Goal: Information Seeking & Learning: Understand process/instructions

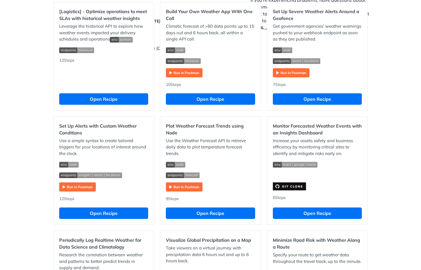
scroll to position [115, 0]
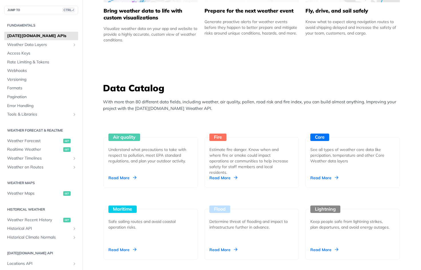
scroll to position [429, 0]
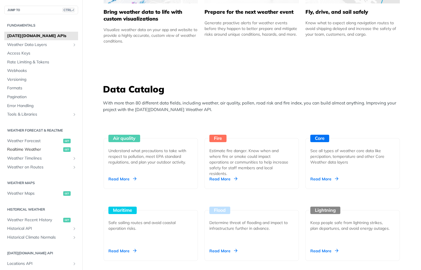
click at [34, 149] on span "Realtime Weather" at bounding box center [34, 150] width 55 height 6
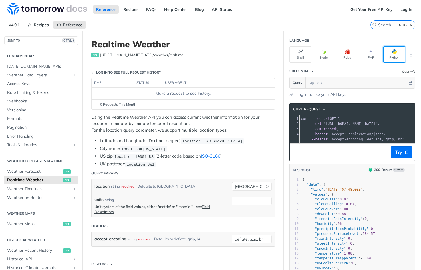
click at [388, 54] on button "Python" at bounding box center [394, 54] width 22 height 16
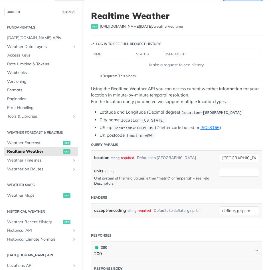
scroll to position [29, 0]
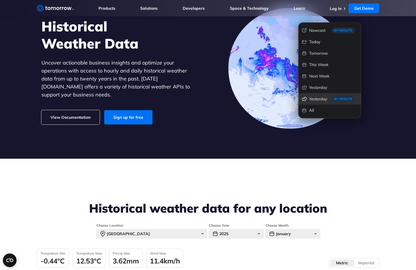
scroll to position [57, 0]
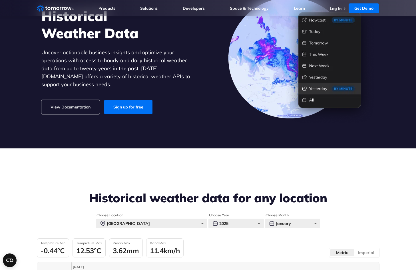
drag, startPoint x: 65, startPoint y: 104, endPoint x: 93, endPoint y: 103, distance: 28.0
click at [65, 104] on link "View Documentation" at bounding box center [70, 107] width 58 height 14
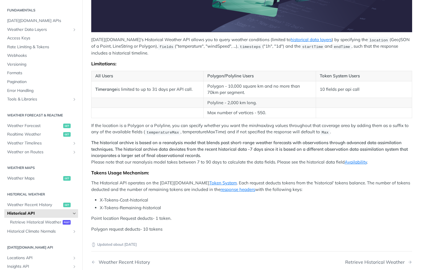
scroll to position [29, 0]
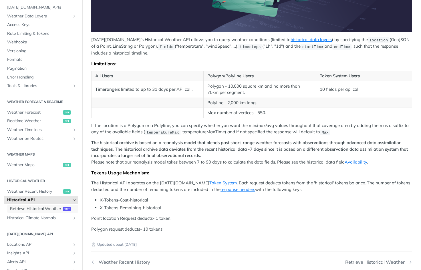
drag, startPoint x: 38, startPoint y: 211, endPoint x: 43, endPoint y: 211, distance: 4.3
click at [39, 211] on span "Retrieve Historical Weather" at bounding box center [35, 209] width 51 height 6
